Goal: Task Accomplishment & Management: Use online tool/utility

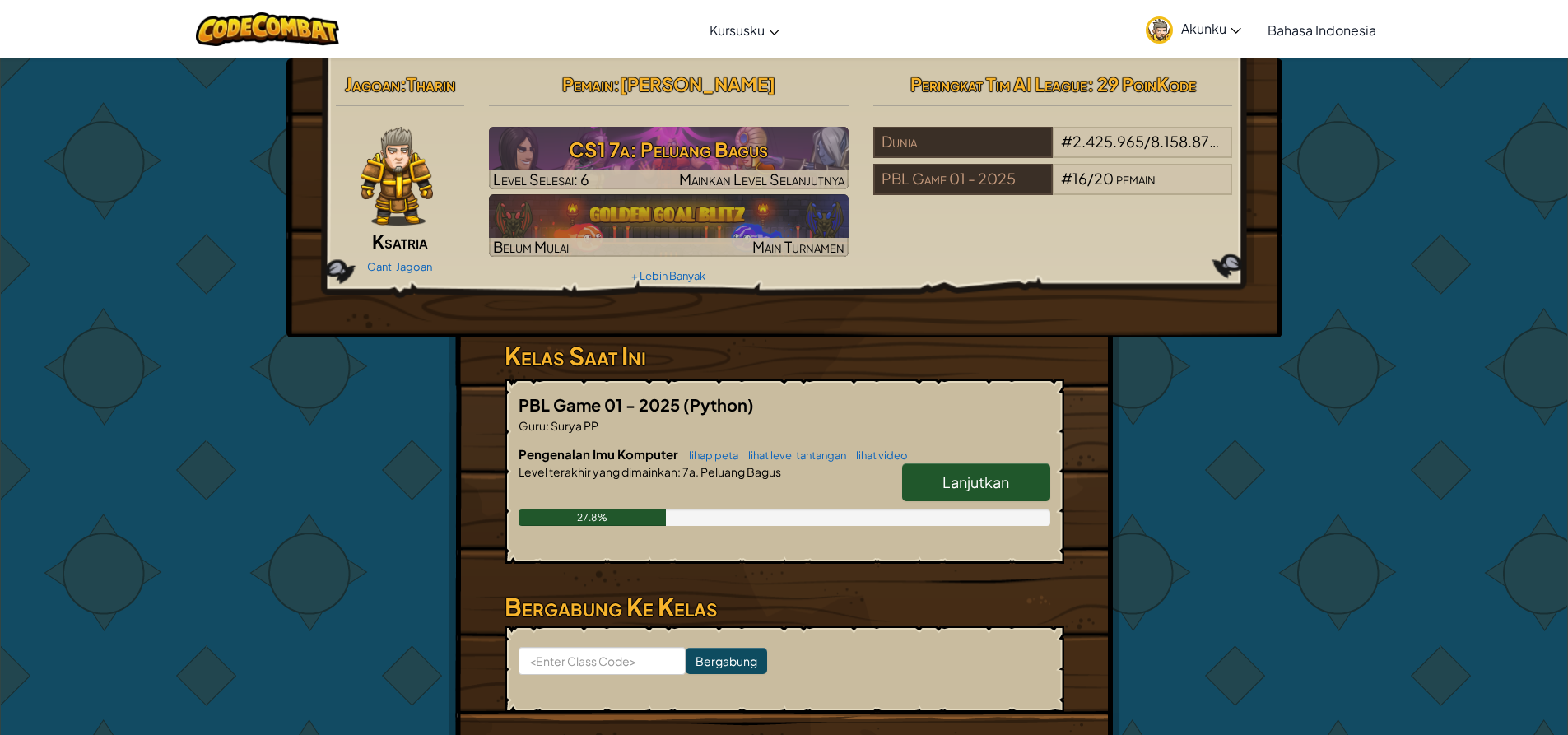
click at [986, 476] on span "Lanjutkan" at bounding box center [976, 482] width 66 height 19
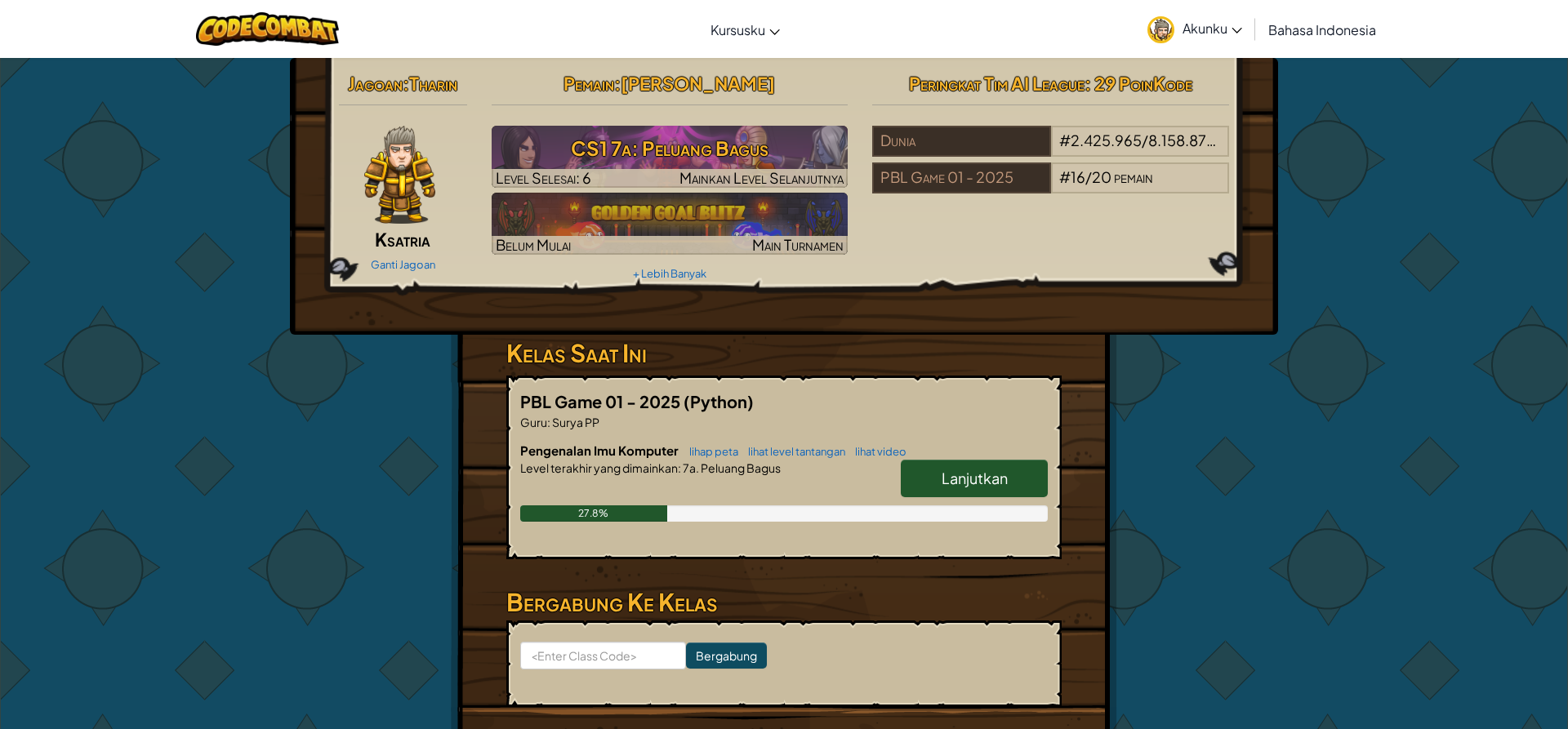
select select "id"
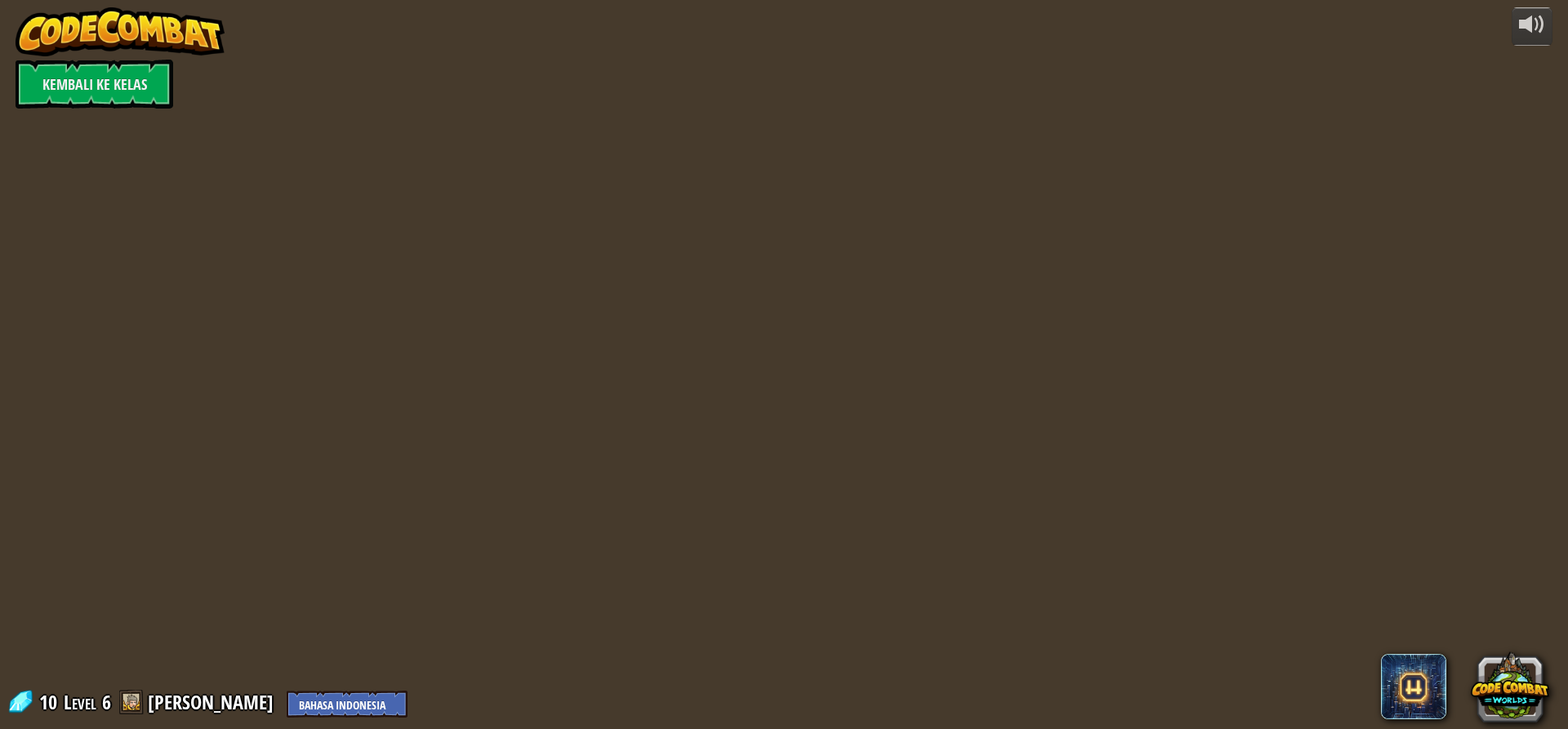
select select "id"
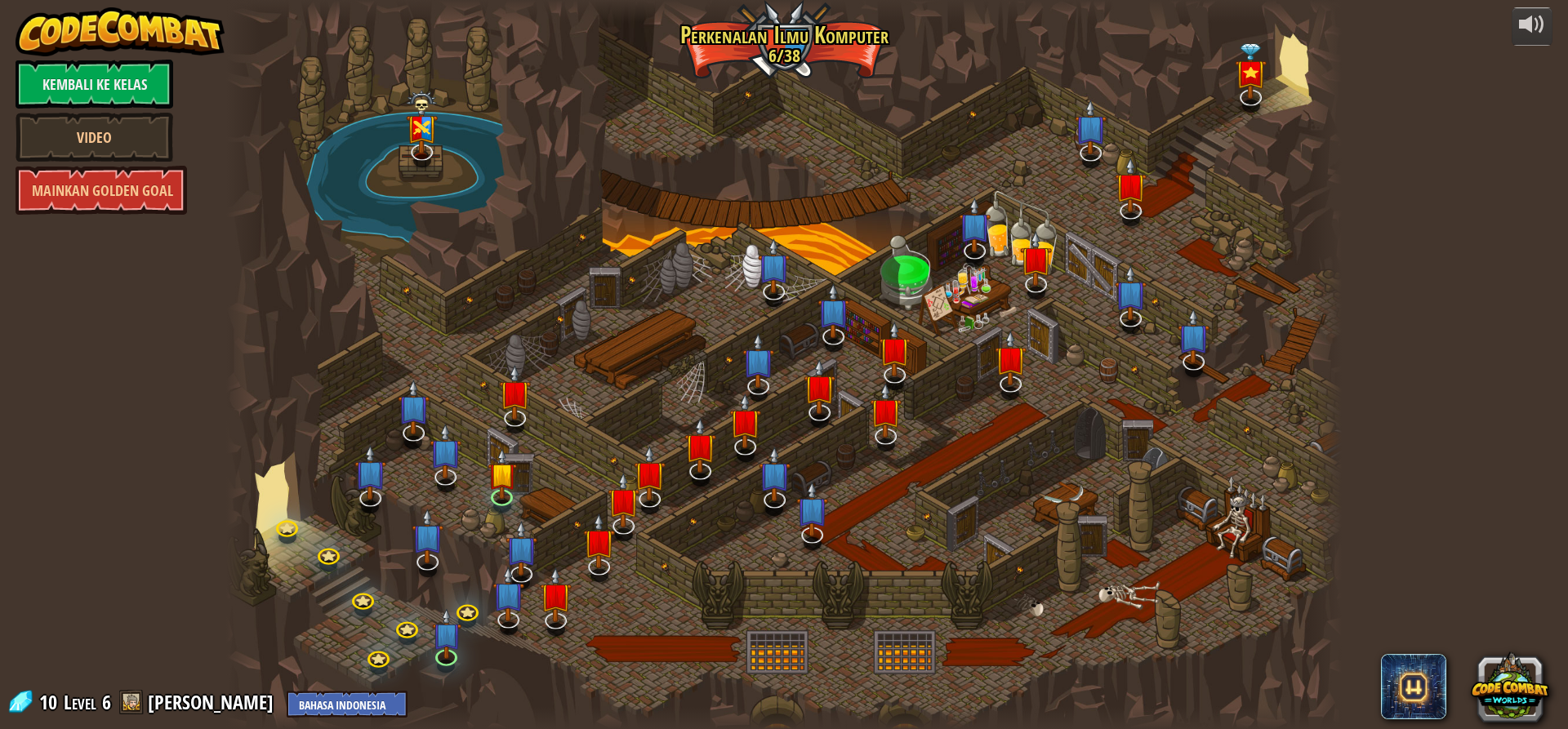
select select "id"
